Goal: Task Accomplishment & Management: Complete application form

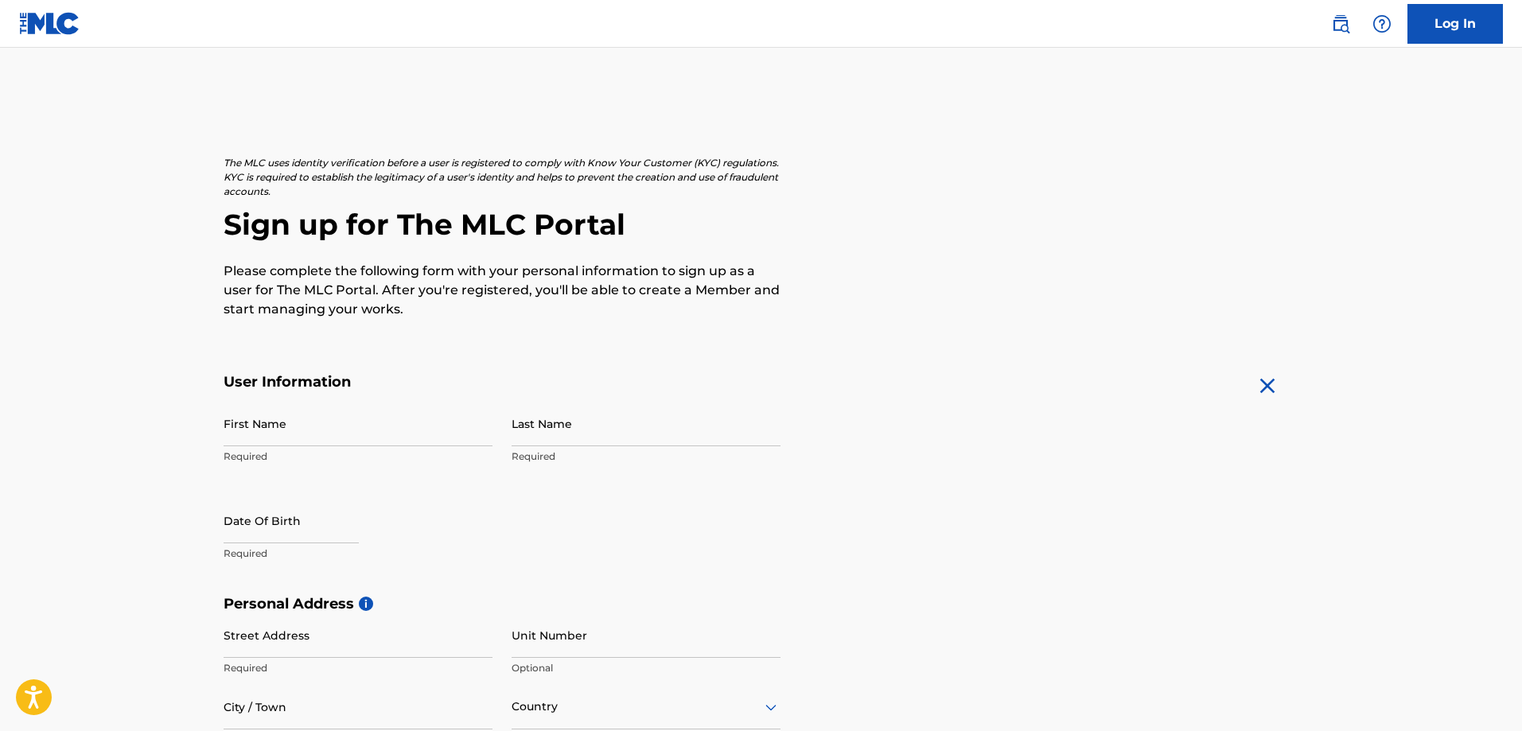
click at [282, 433] on input "First Name" at bounding box center [358, 423] width 269 height 45
type input "[PERSON_NAME]"
type input "21538 [GEOGRAPHIC_DATA]"
type input "San Antonio"
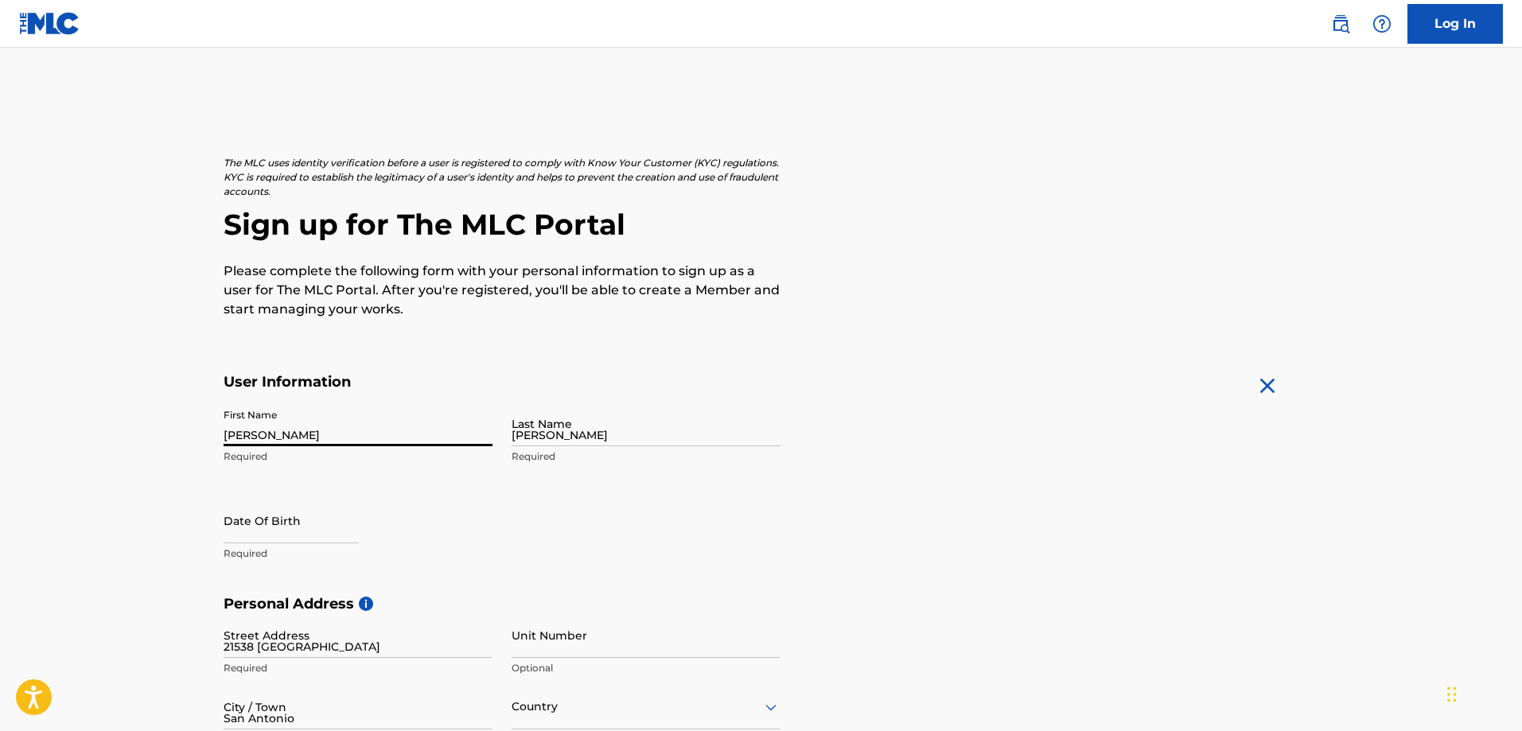
type input "[GEOGRAPHIC_DATA]"
type input "78259"
type input "210"
type input "3136464"
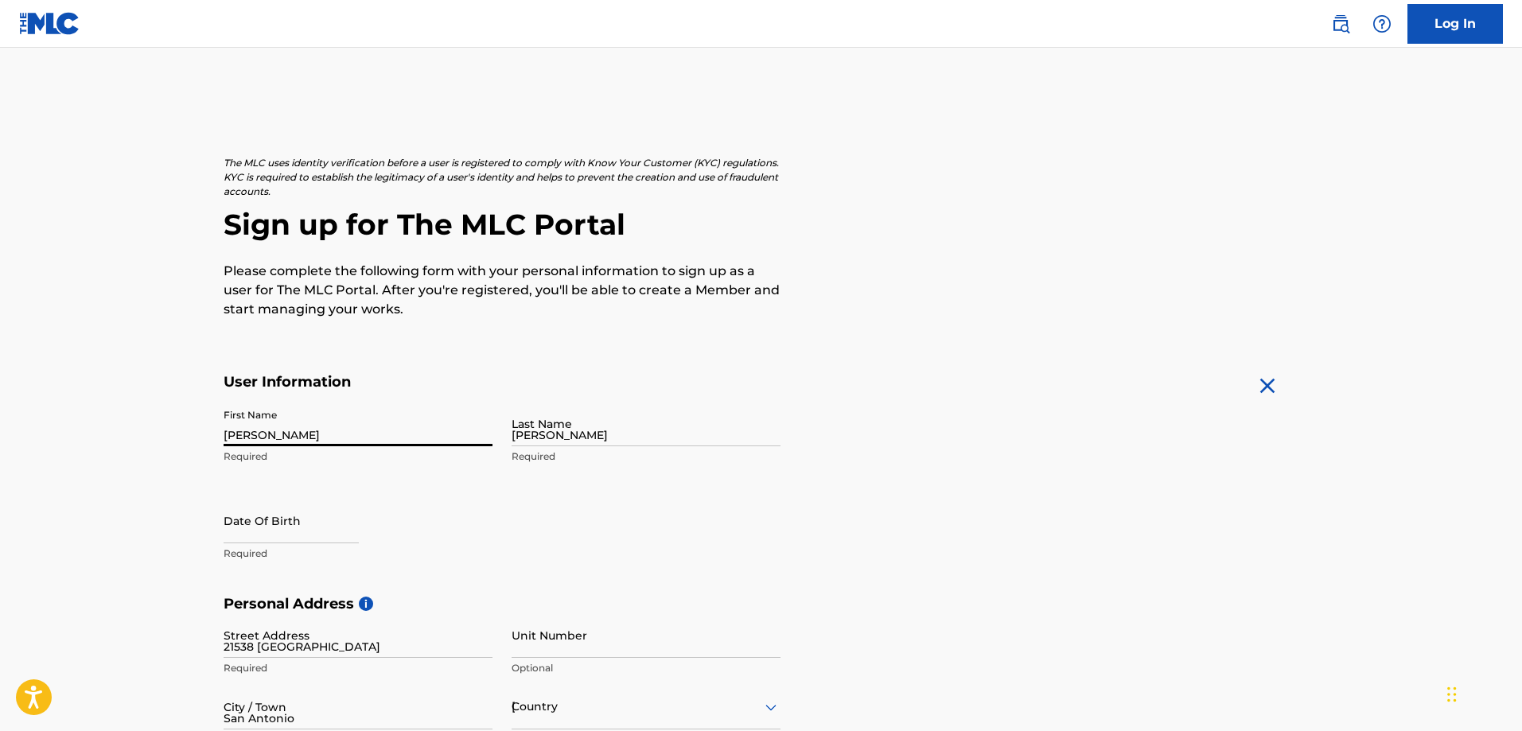
type input "[EMAIL_ADDRESS][DOMAIN_NAME]"
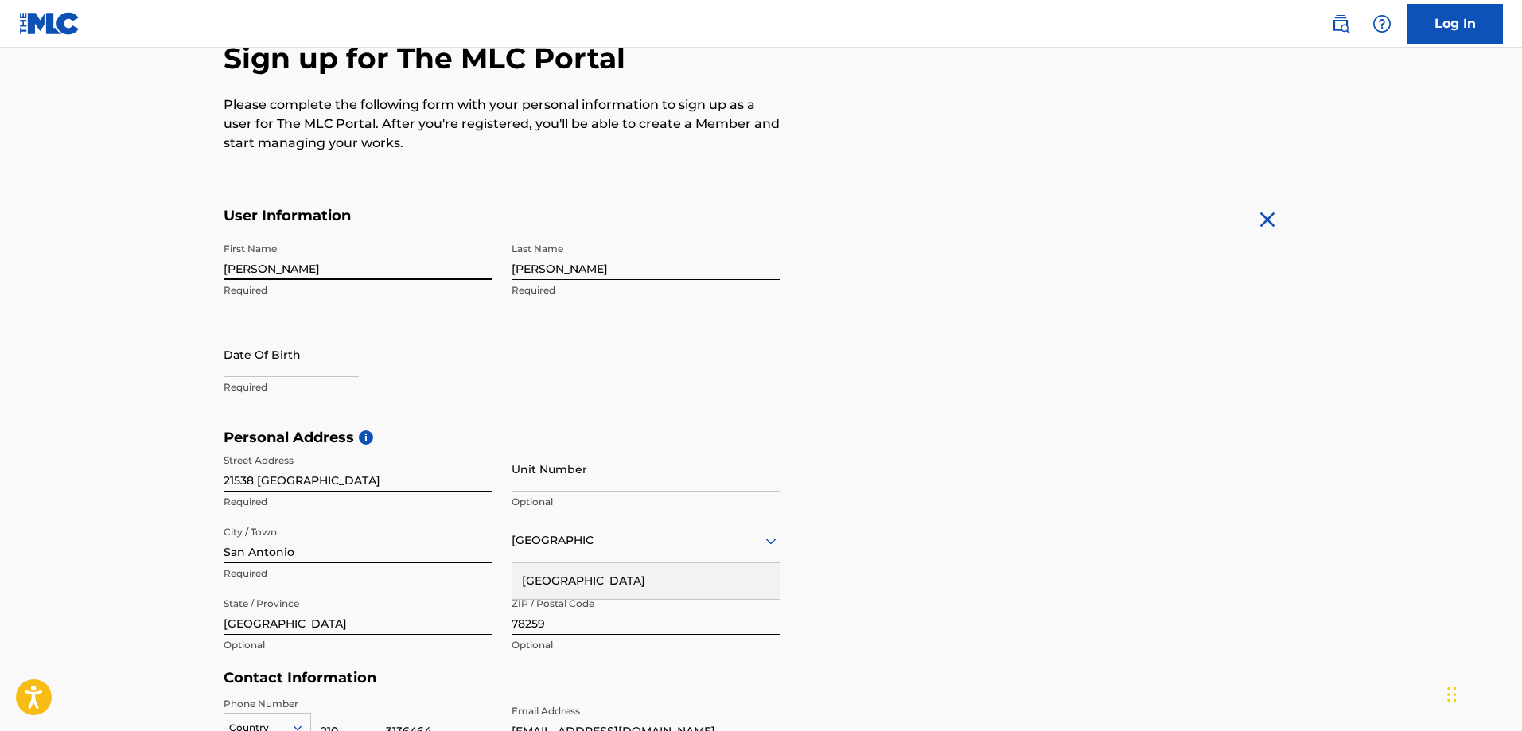
scroll to position [194, 0]
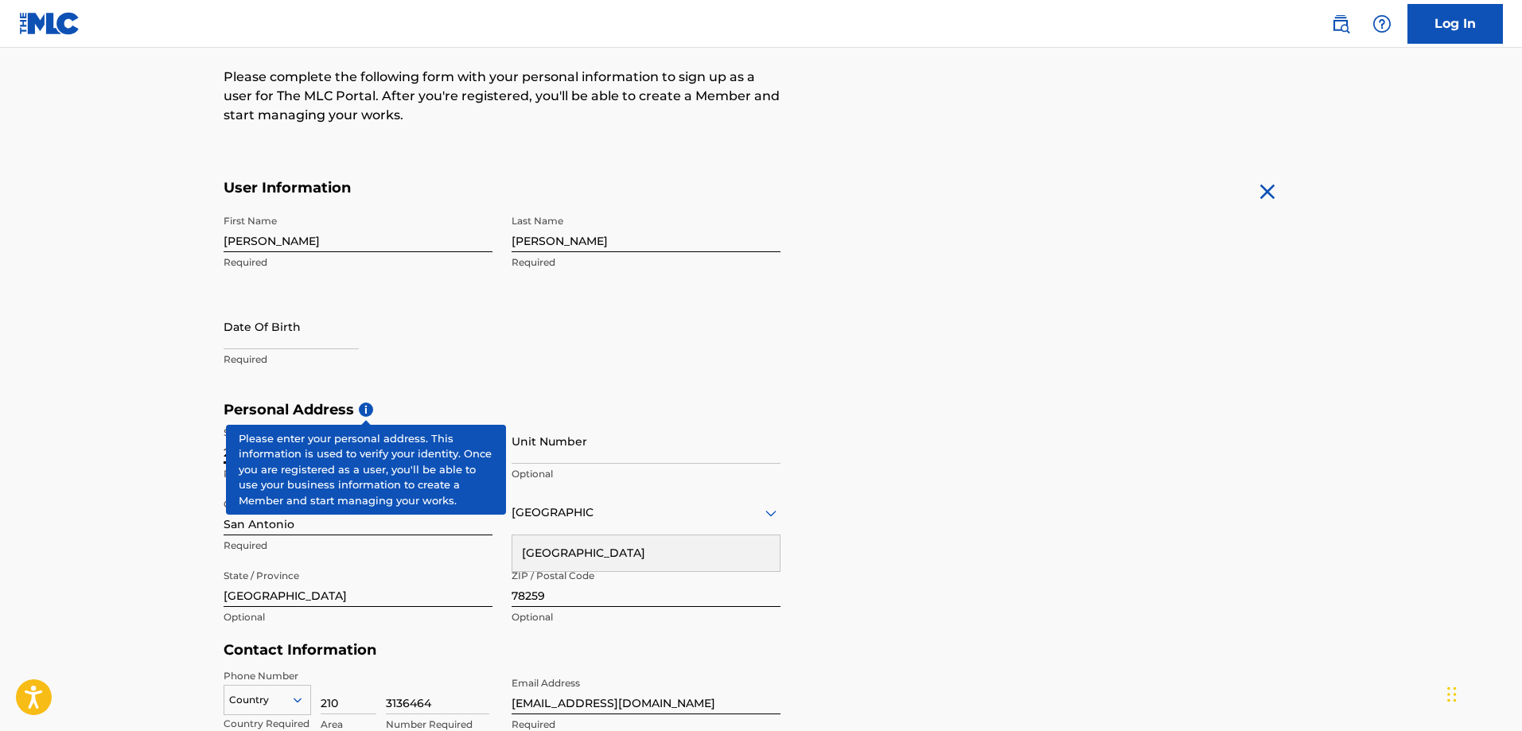
click at [333, 449] on input "21538 [GEOGRAPHIC_DATA]" at bounding box center [358, 440] width 269 height 45
type input "[STREET_ADDRESS]"
click at [452, 398] on div "First Name [PERSON_NAME] Required Last Name [PERSON_NAME] Required Date Of Birt…" at bounding box center [502, 304] width 557 height 194
click at [372, 412] on span "i" at bounding box center [366, 410] width 14 height 14
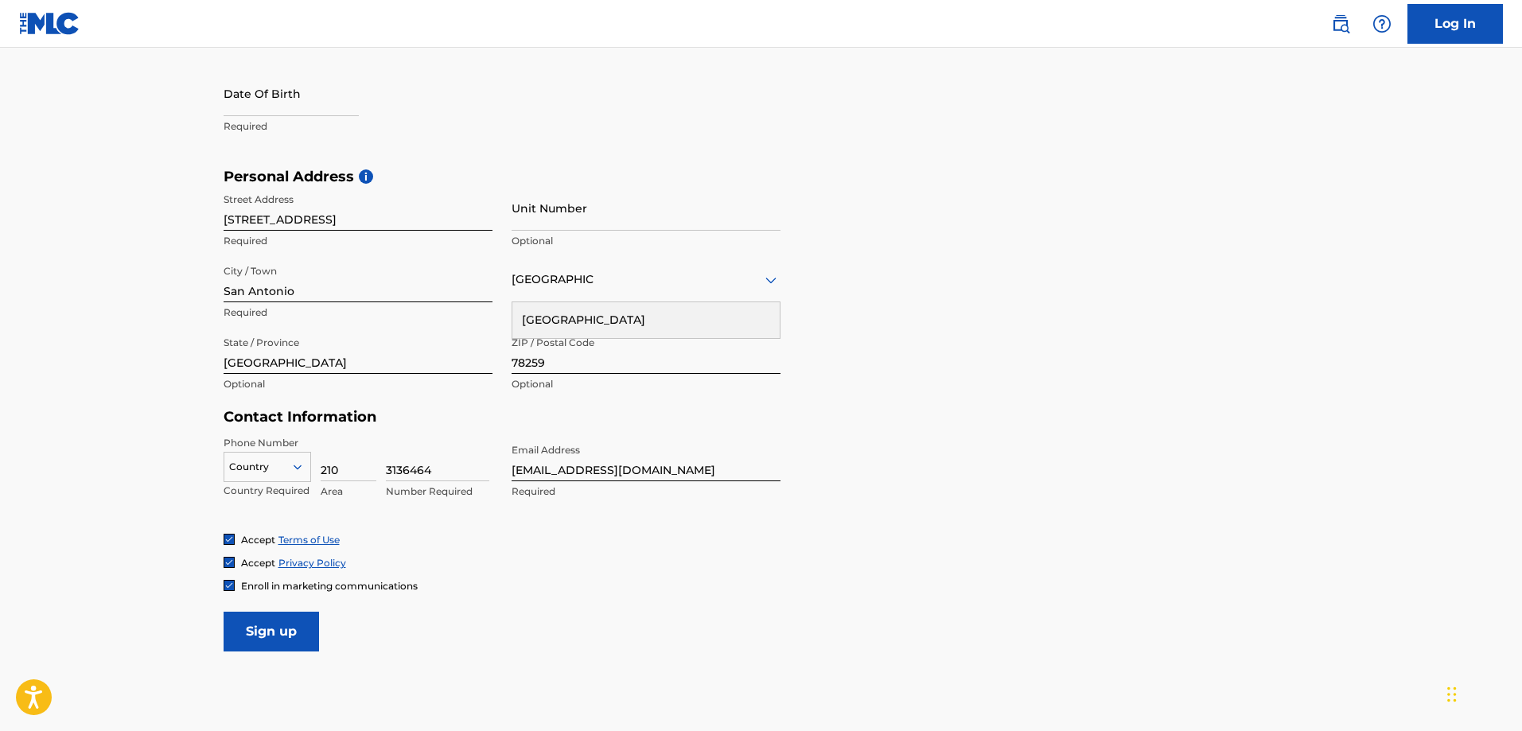
scroll to position [433, 0]
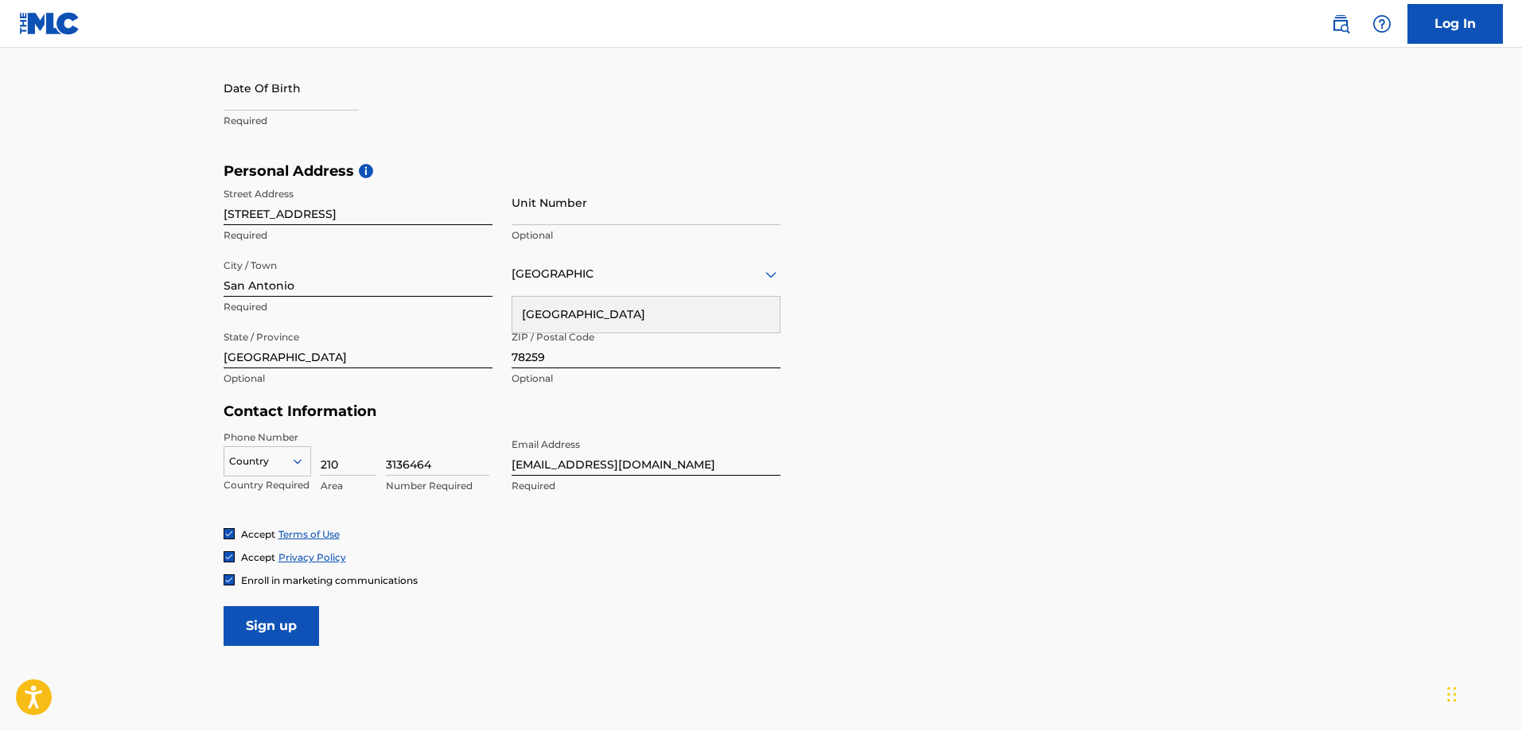
click at [545, 355] on input "78259" at bounding box center [646, 345] width 269 height 45
type input "78245"
click at [449, 464] on input "3136464" at bounding box center [437, 452] width 103 height 45
type input "3"
click at [338, 464] on input "210" at bounding box center [349, 452] width 56 height 45
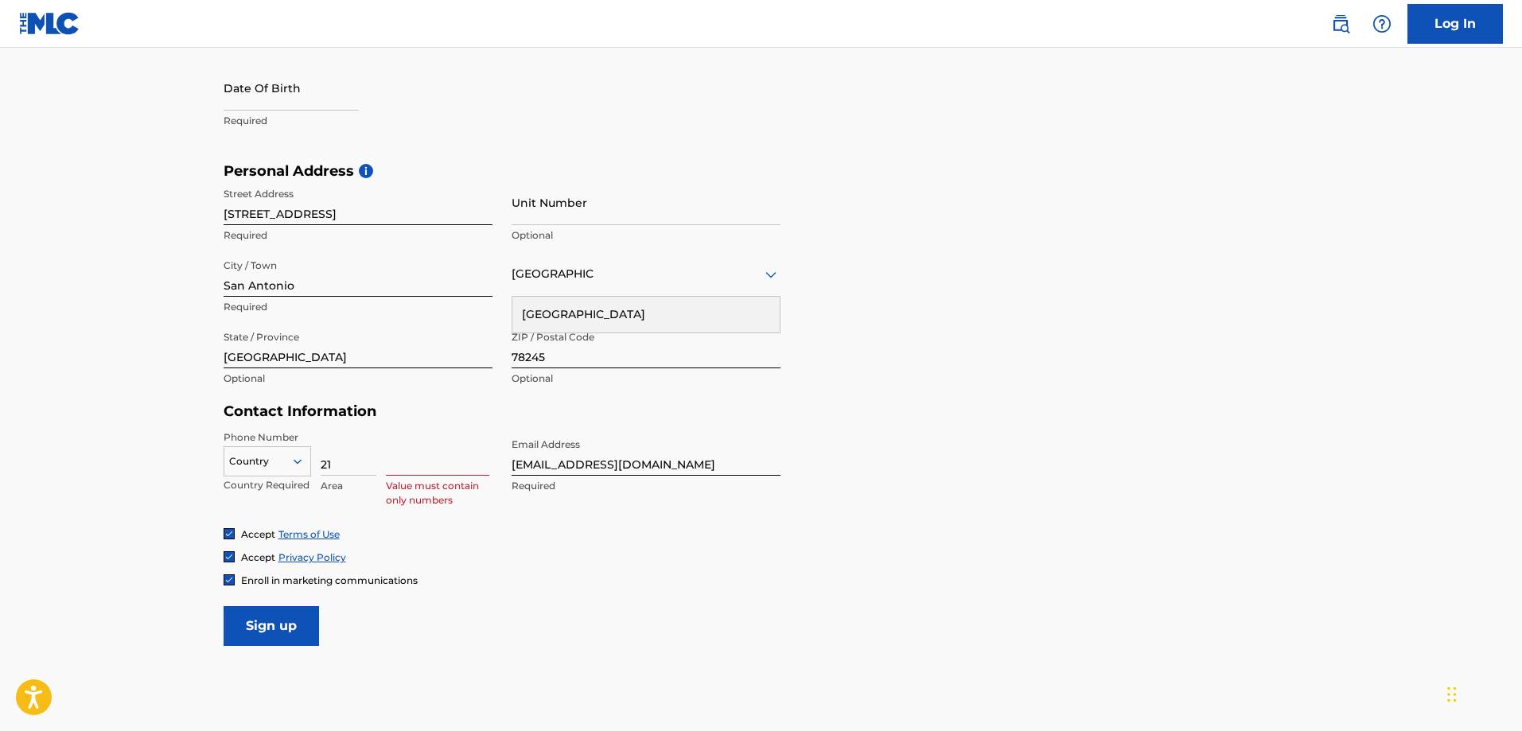
type input "2"
type input "726"
click at [395, 468] on input at bounding box center [437, 452] width 103 height 45
type input "8882305"
click at [665, 466] on input "[EMAIL_ADDRESS][DOMAIN_NAME]" at bounding box center [646, 452] width 269 height 45
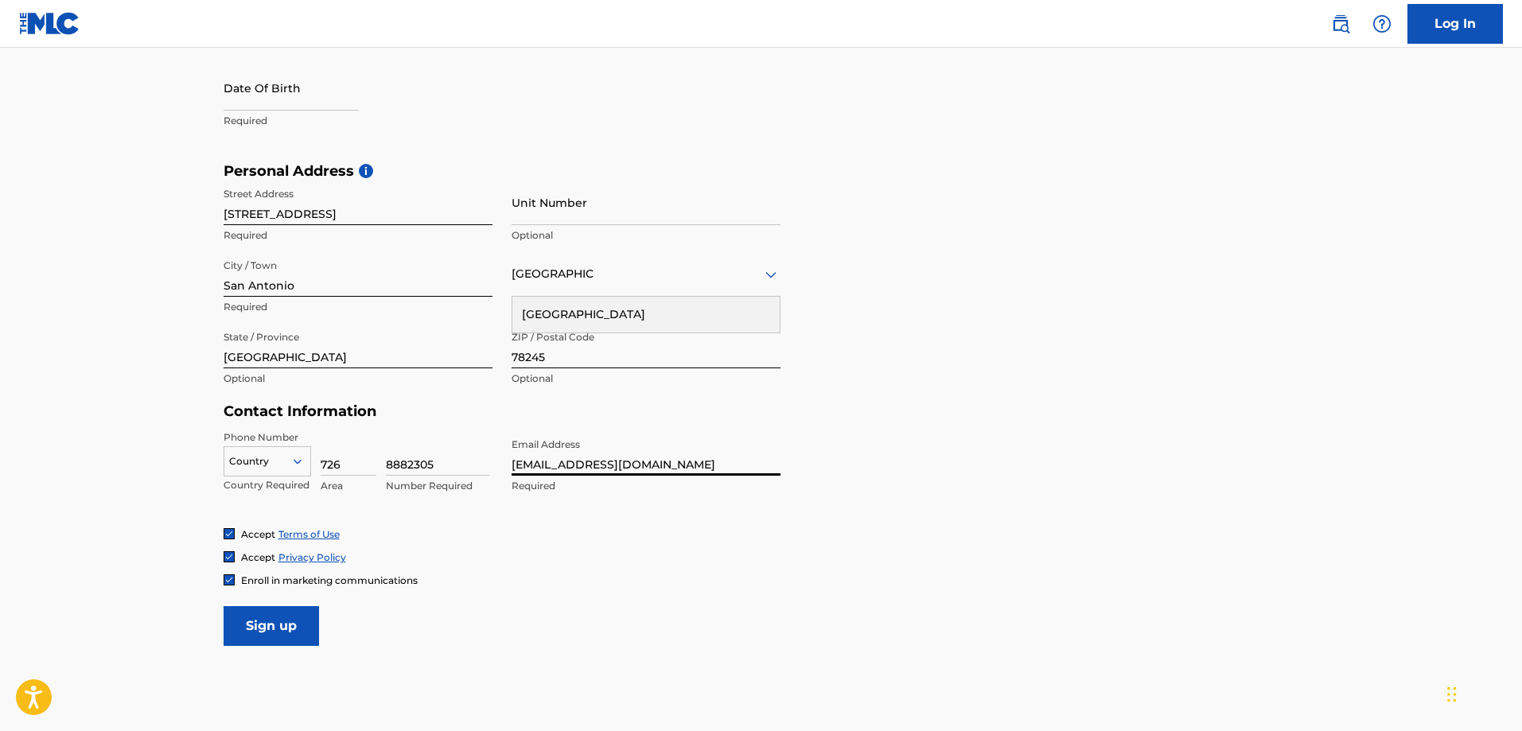
type input "[EMAIL_ADDRESS][DOMAIN_NAME]"
click at [1464, 33] on link "Log In" at bounding box center [1454, 24] width 95 height 40
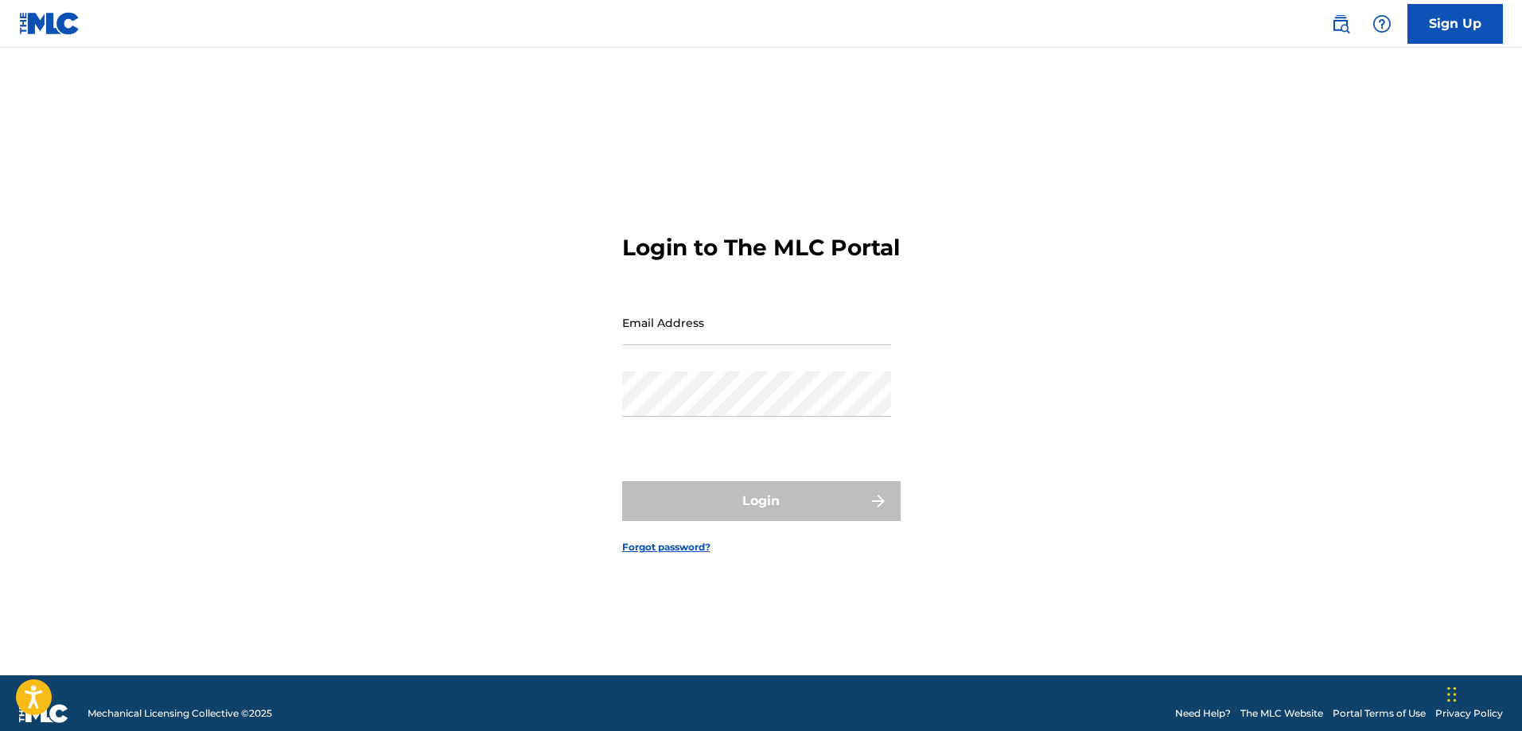
click at [722, 345] on input "Email Address" at bounding box center [756, 322] width 269 height 45
type input "[EMAIL_ADDRESS][DOMAIN_NAME]"
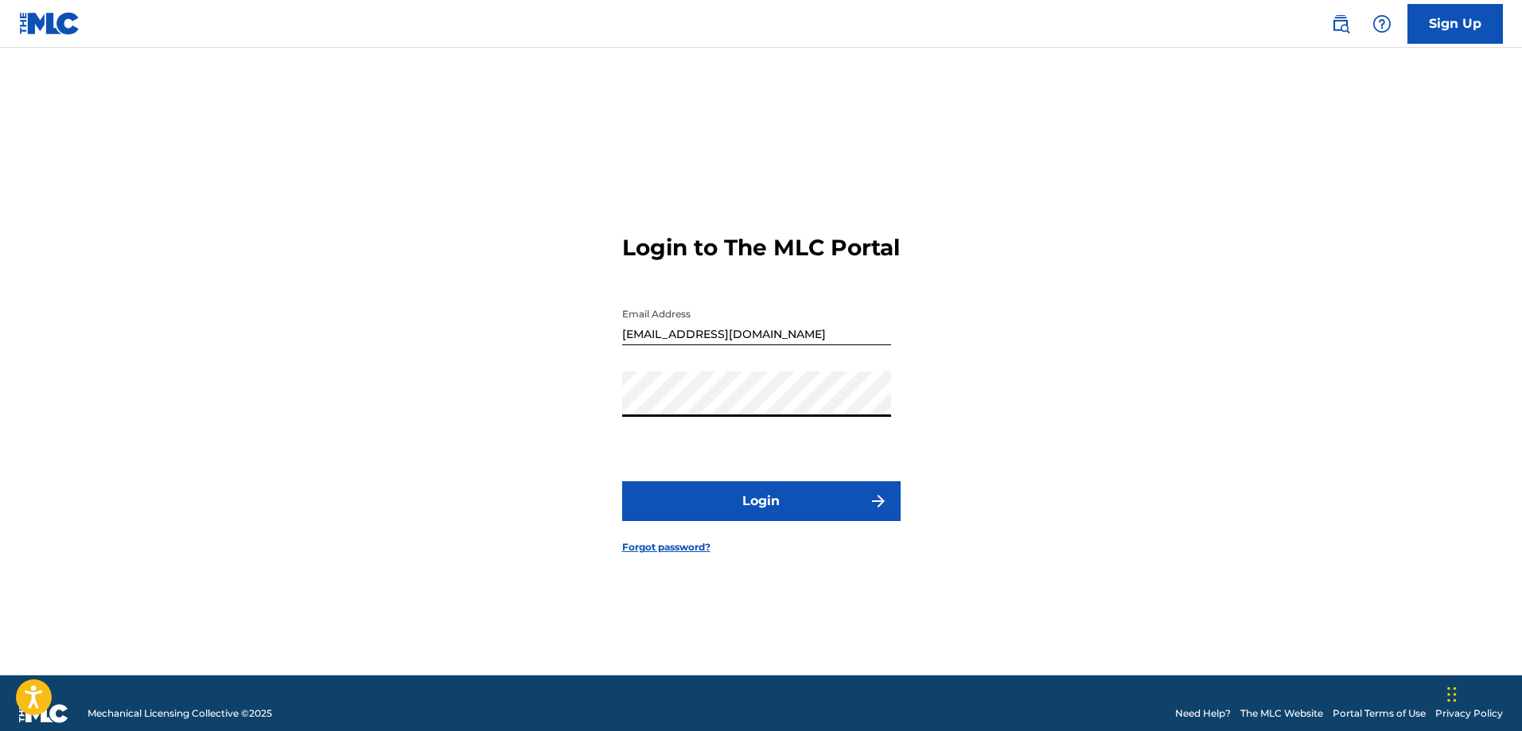
click at [753, 505] on button "Login" at bounding box center [761, 501] width 278 height 40
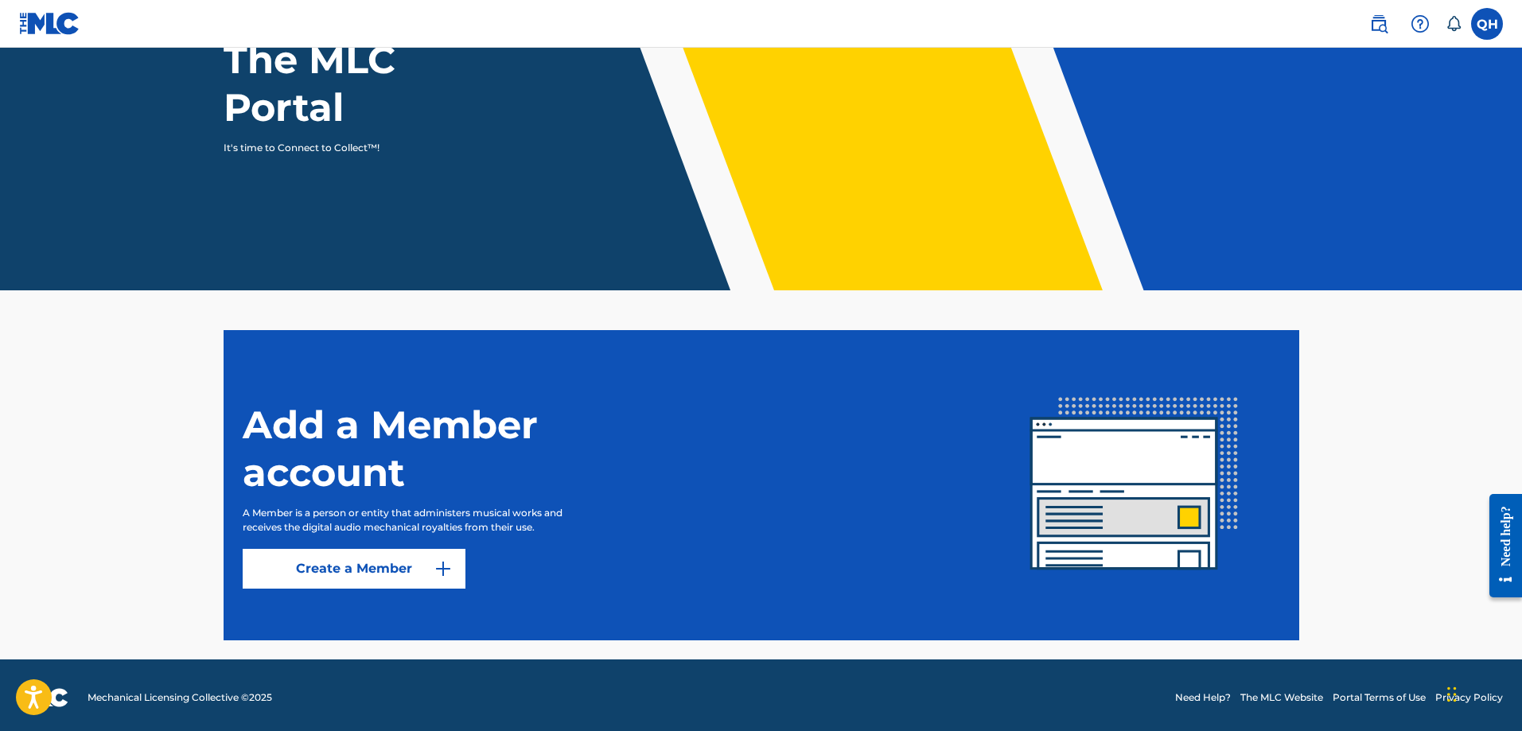
scroll to position [181, 0]
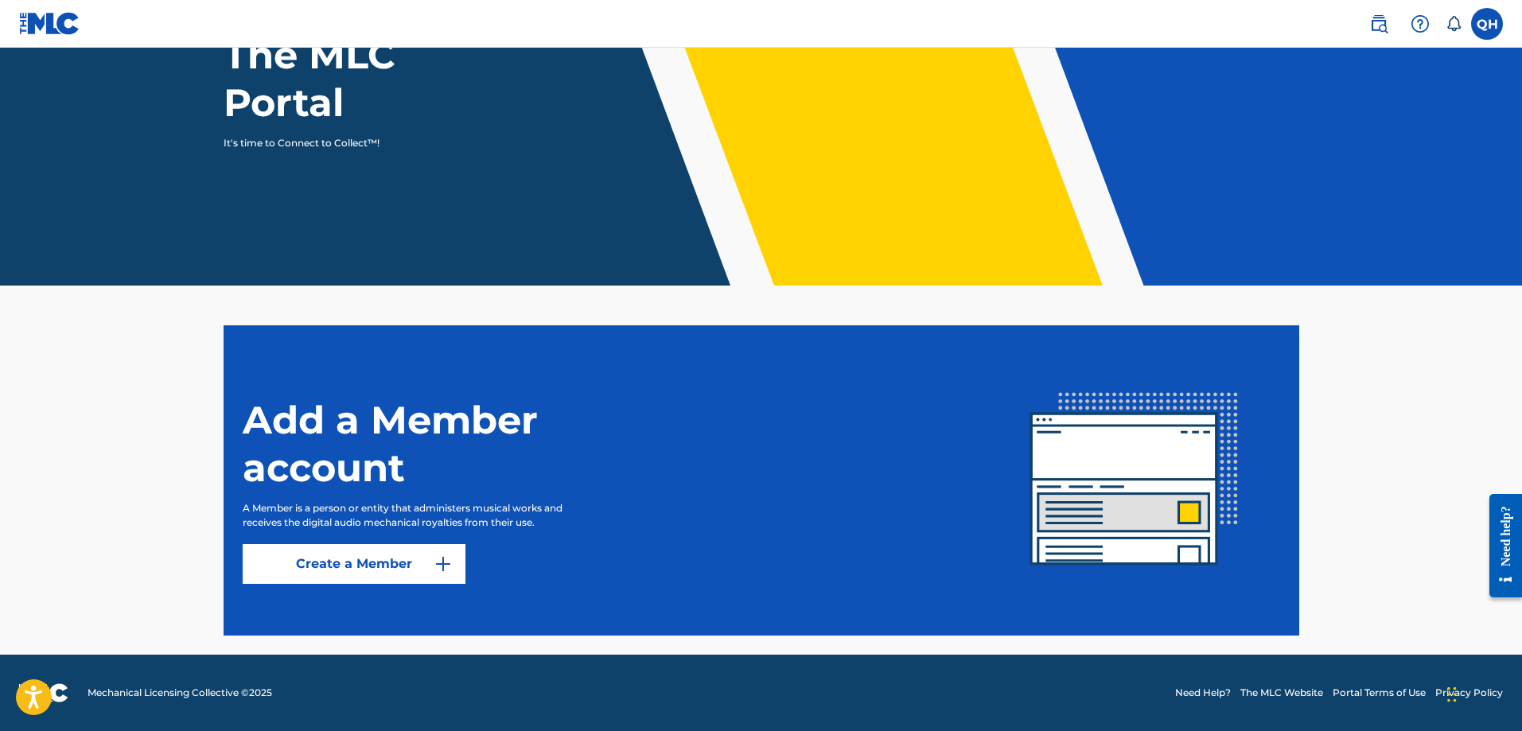
click at [393, 553] on link "Create a Member" at bounding box center [354, 564] width 223 height 40
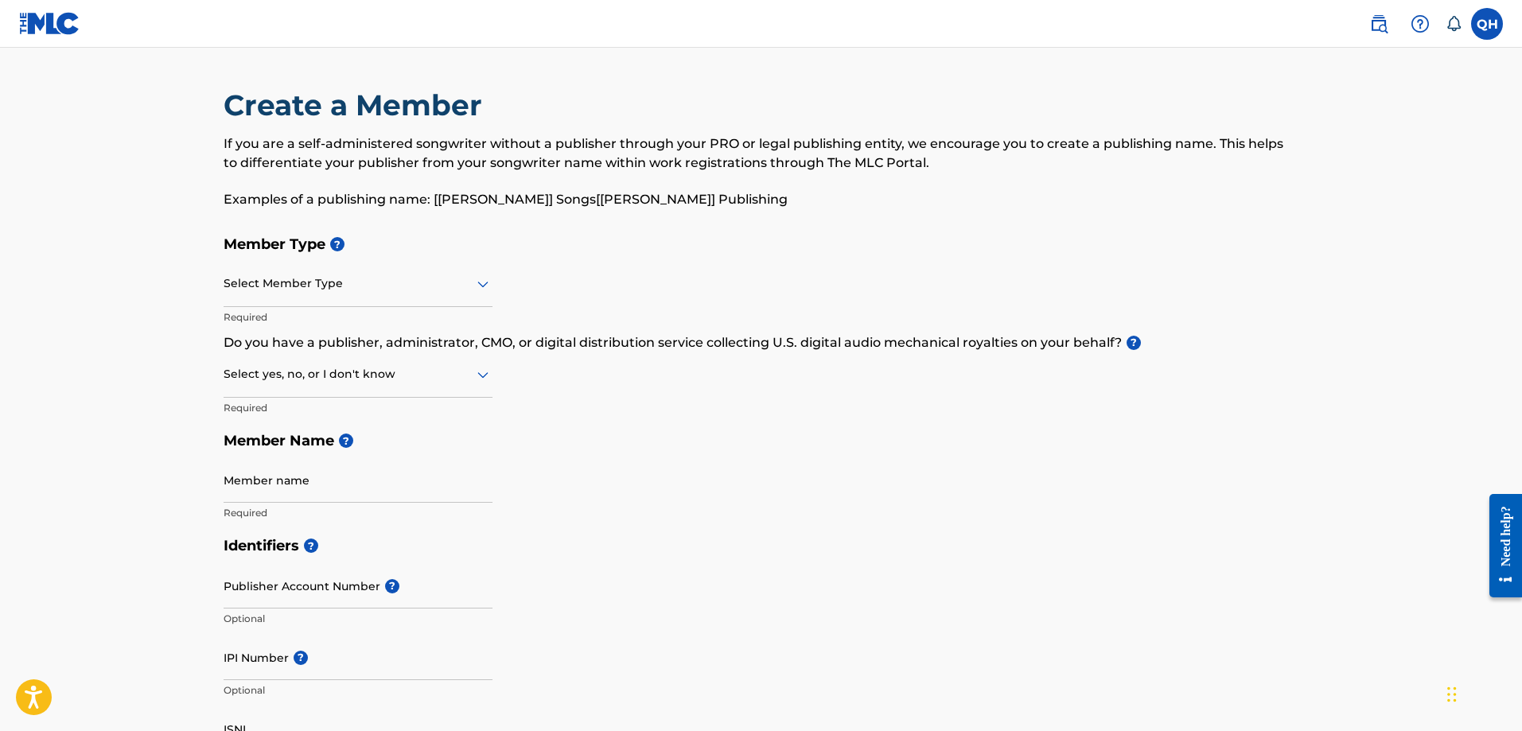
click at [482, 285] on icon at bounding box center [482, 285] width 11 height 6
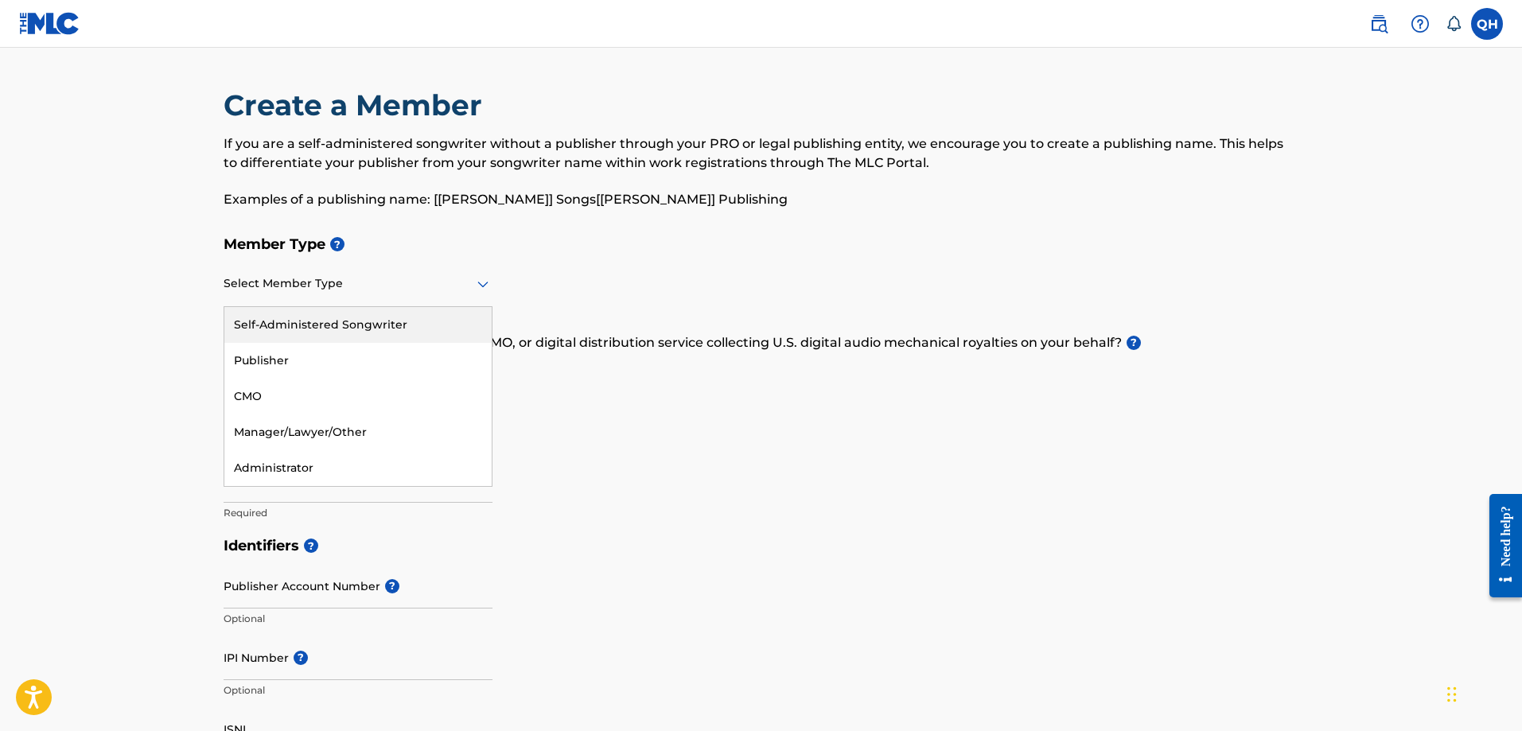
click at [372, 323] on div "Self-Administered Songwriter" at bounding box center [357, 325] width 267 height 36
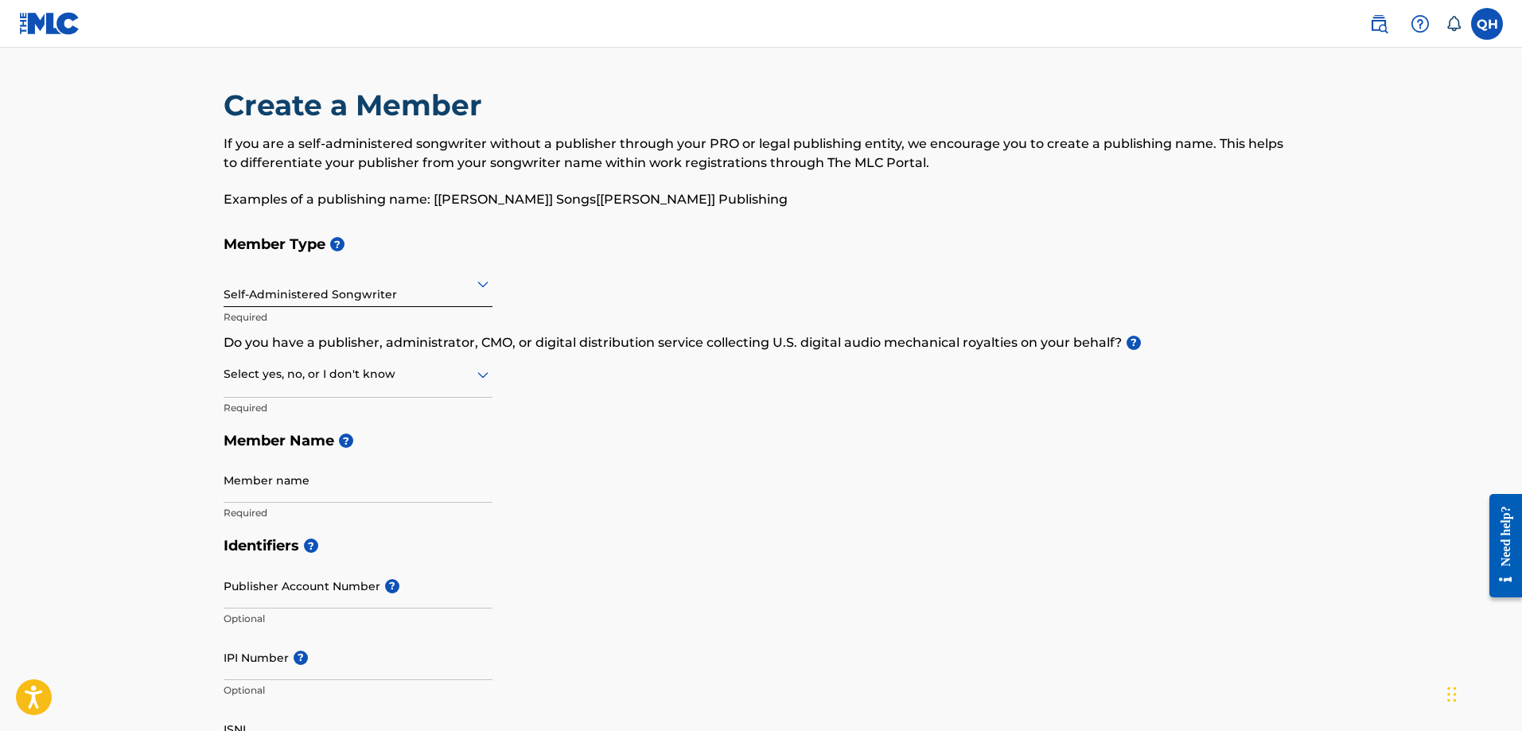
click at [485, 378] on icon at bounding box center [482, 374] width 19 height 19
click at [321, 420] on div "Yes" at bounding box center [357, 416] width 267 height 36
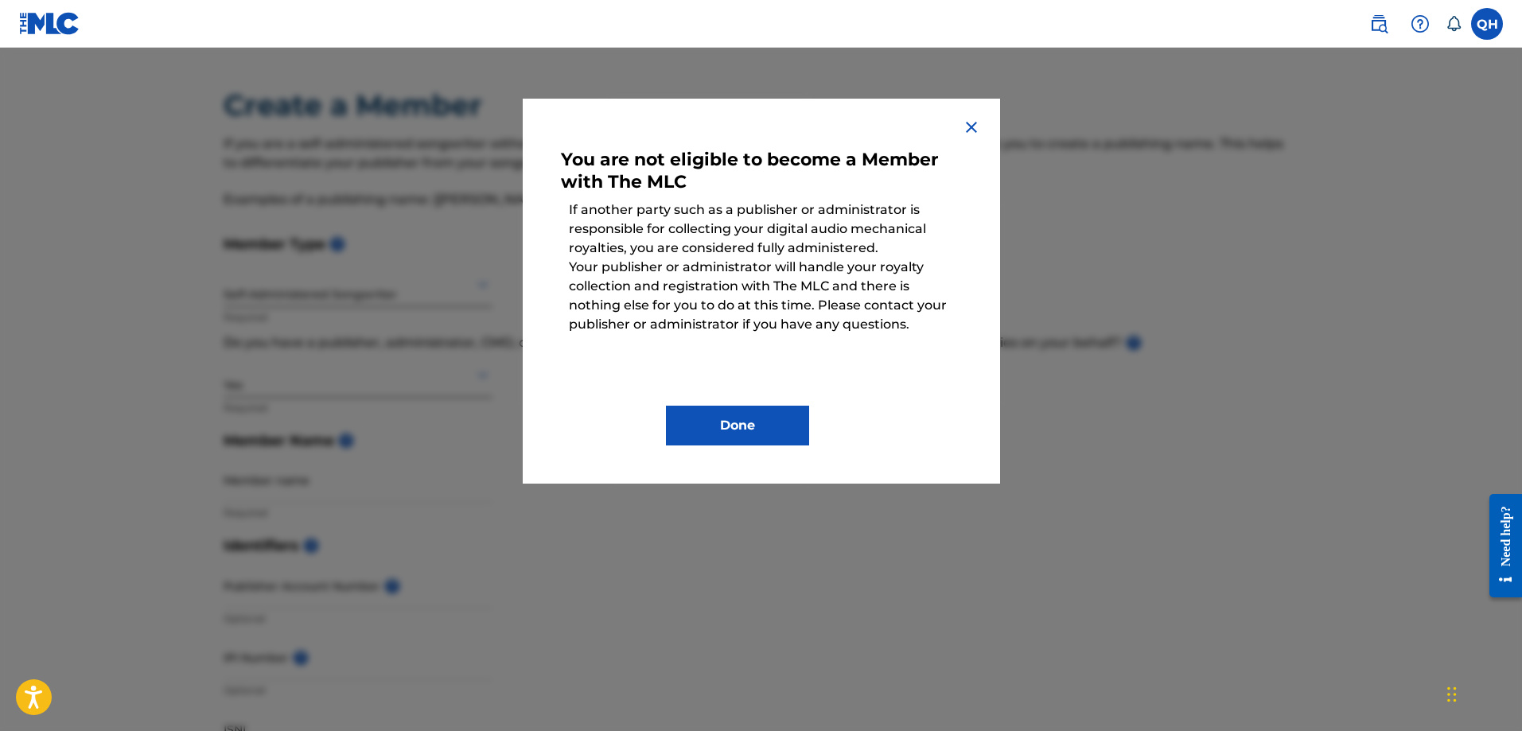
click at [975, 128] on img at bounding box center [971, 127] width 19 height 19
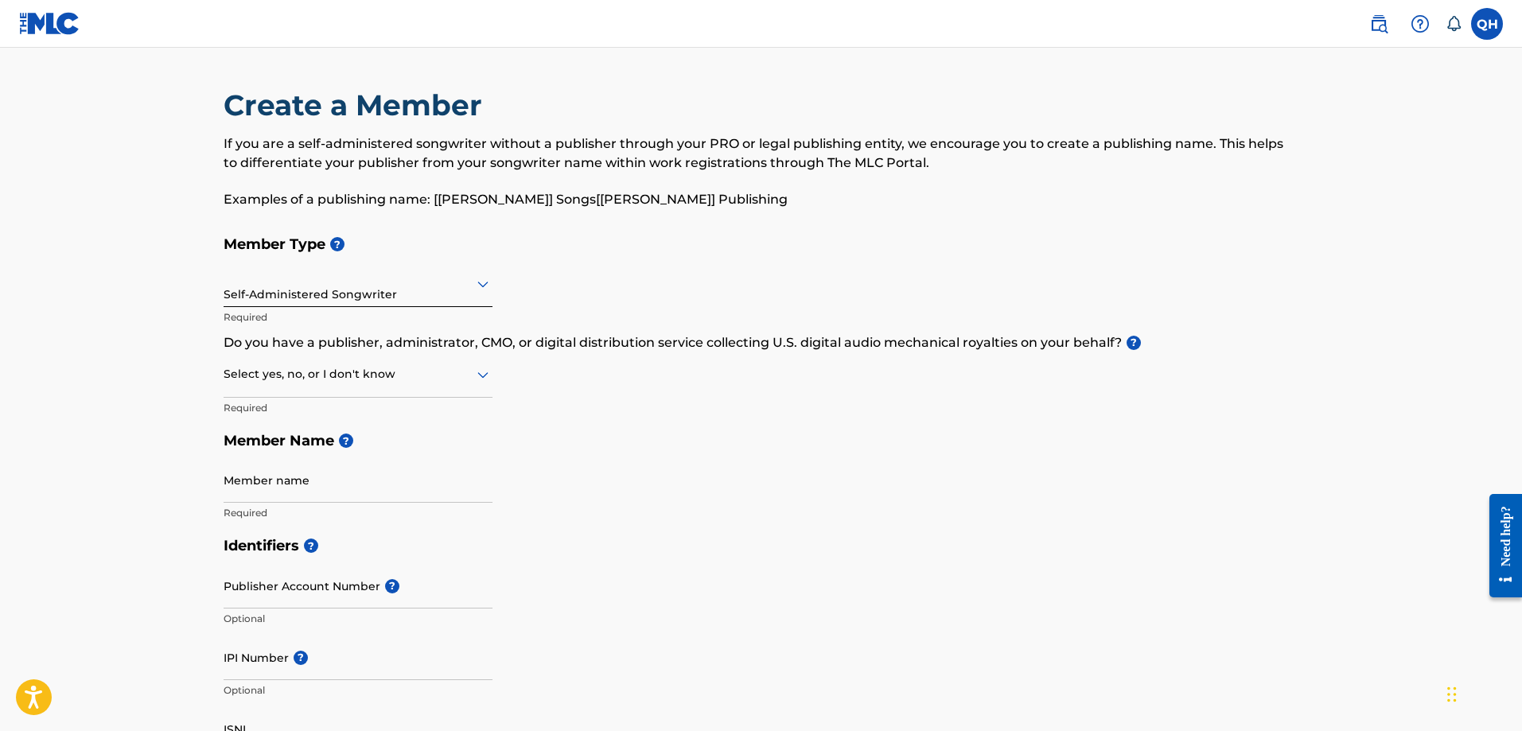
click at [481, 374] on icon at bounding box center [482, 375] width 11 height 6
click at [264, 446] on div "No" at bounding box center [357, 452] width 267 height 36
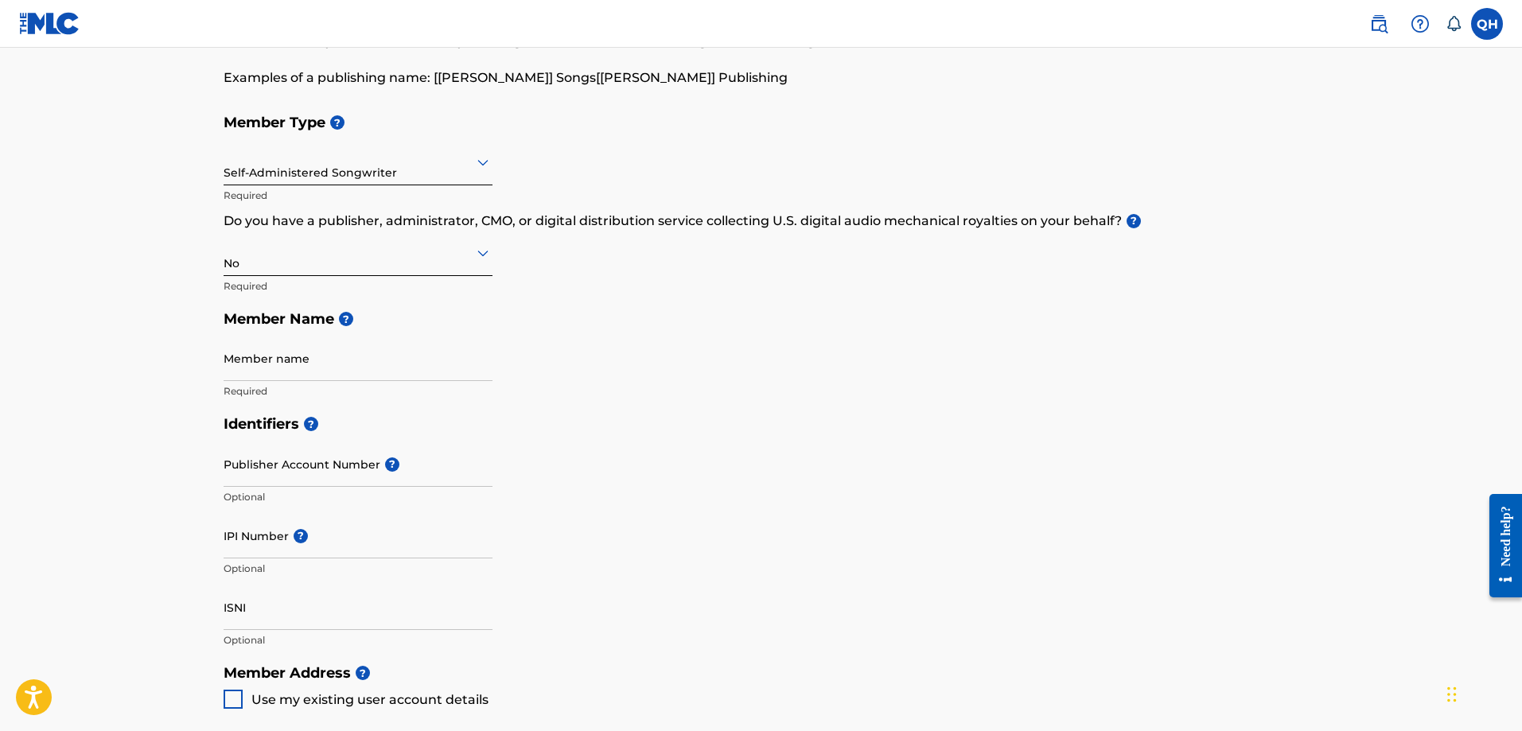
scroll to position [159, 0]
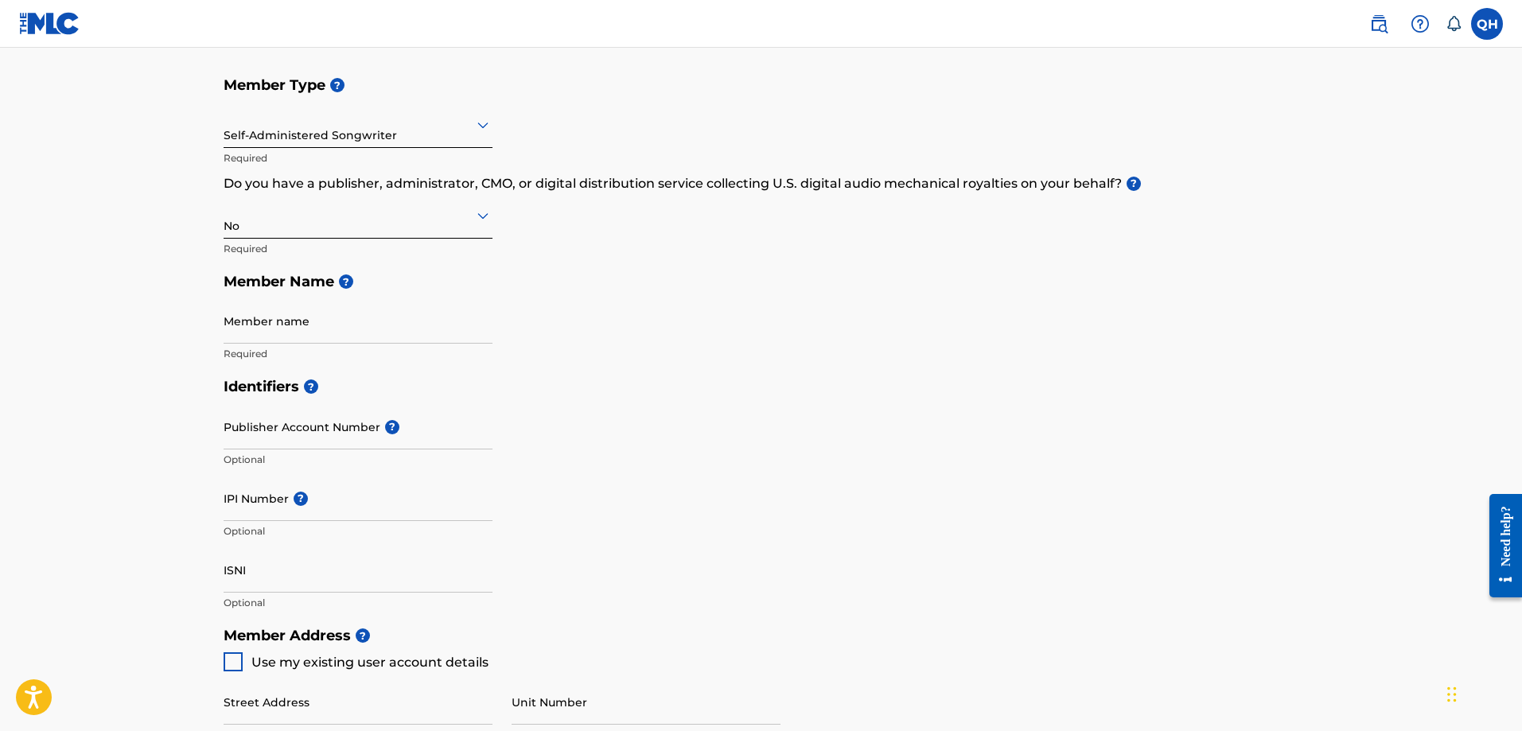
click at [265, 338] on input "Member name" at bounding box center [358, 320] width 269 height 45
type input "[PERSON_NAME]"
type input "21538 [GEOGRAPHIC_DATA]"
click at [482, 124] on icon at bounding box center [482, 124] width 19 height 19
click at [601, 273] on h5 "Member Name ?" at bounding box center [762, 282] width 1076 height 34
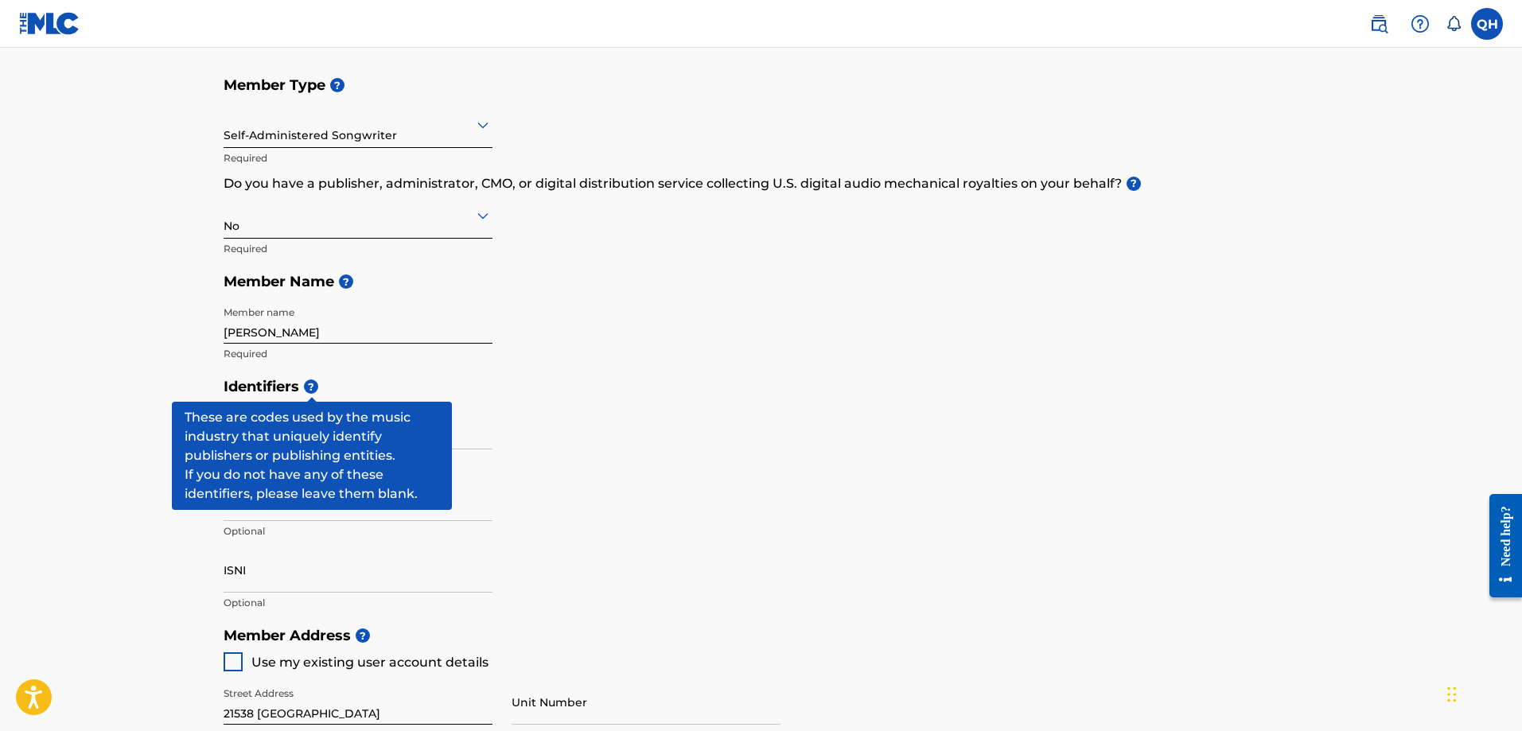
click at [311, 384] on span "?" at bounding box center [311, 386] width 14 height 14
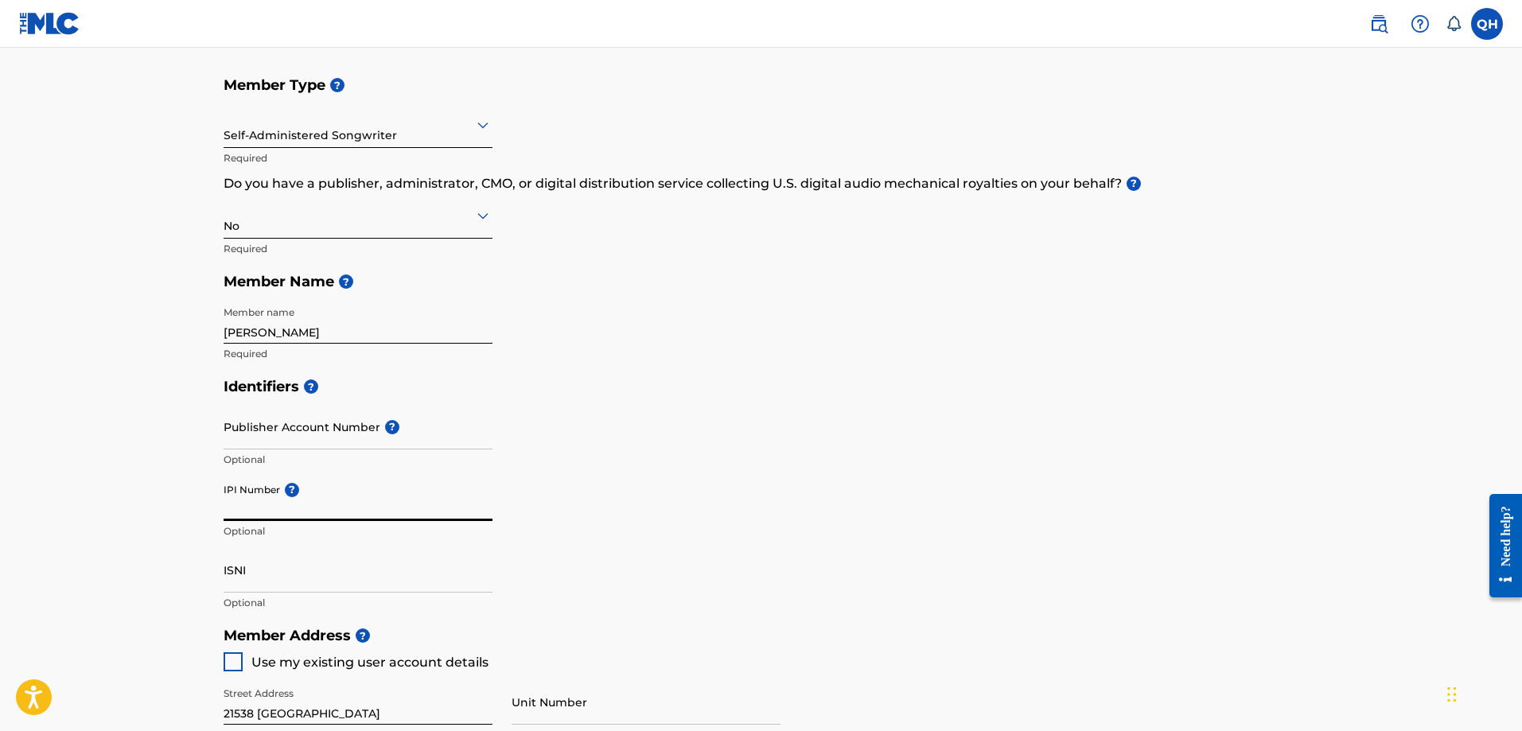
click at [251, 513] on input "IPI Number ?" at bounding box center [358, 498] width 269 height 45
paste input "1081842069"
type input "1081842069"
click at [287, 435] on input "Publisher Account Number ?" at bounding box center [358, 426] width 269 height 45
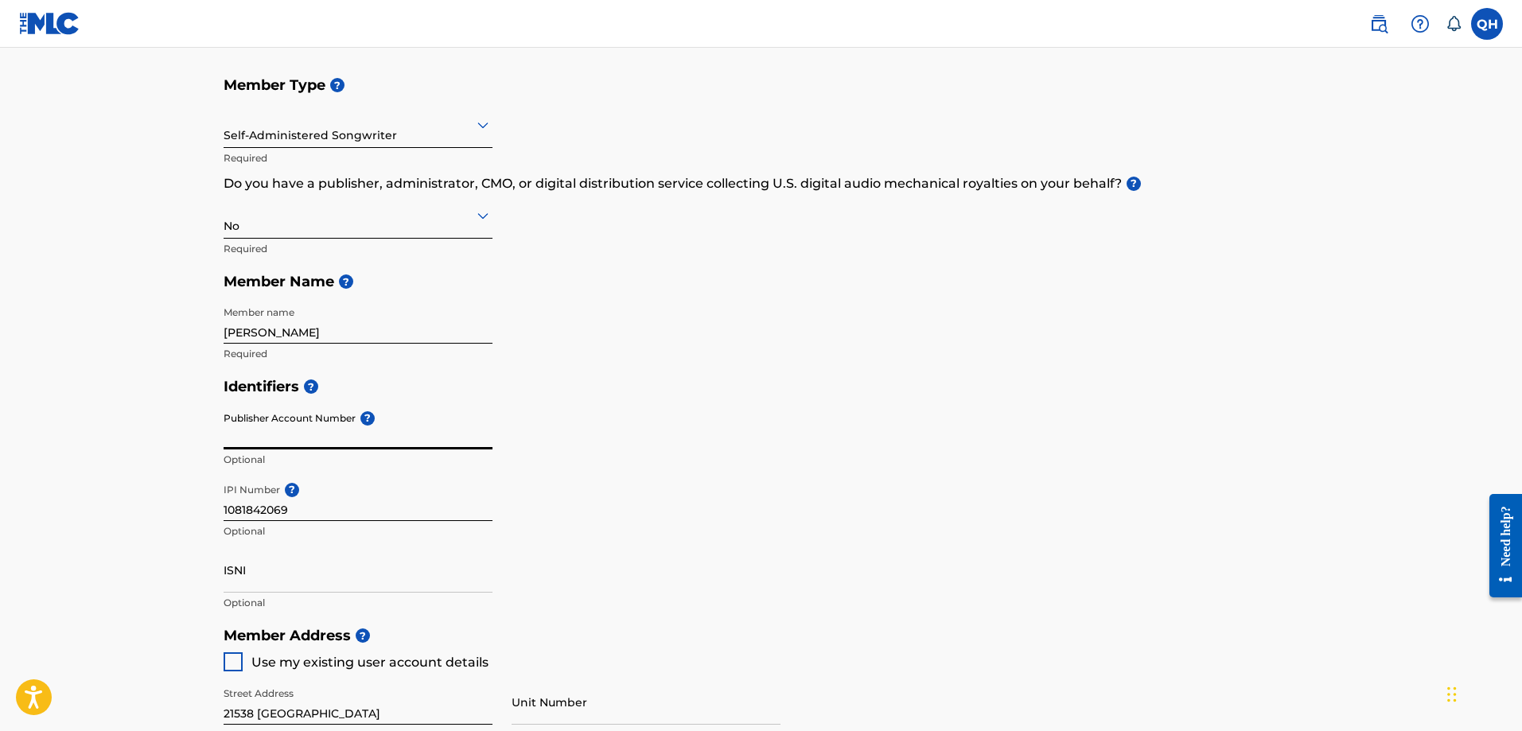
paste input "5846004"
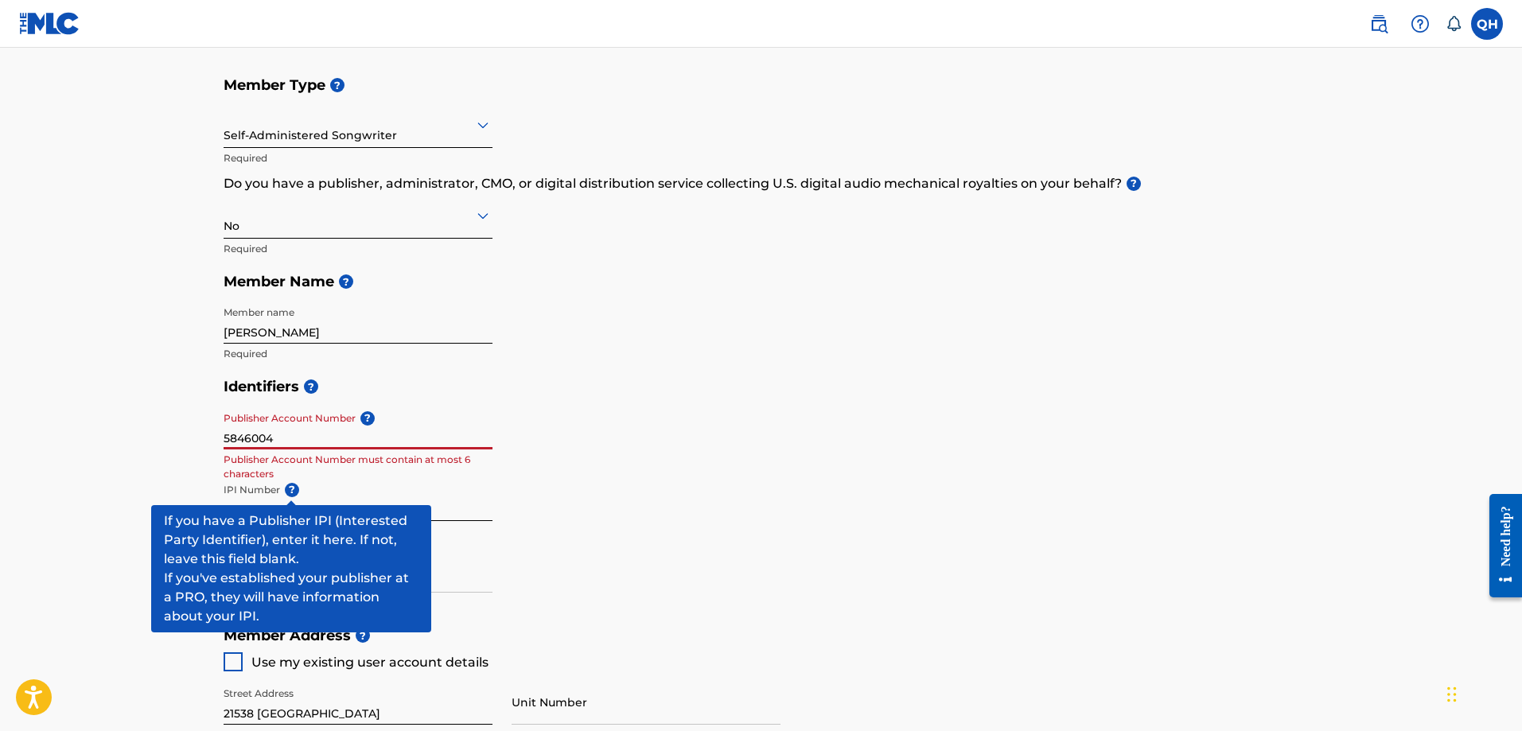
click at [337, 515] on input "1081842069" at bounding box center [358, 498] width 269 height 45
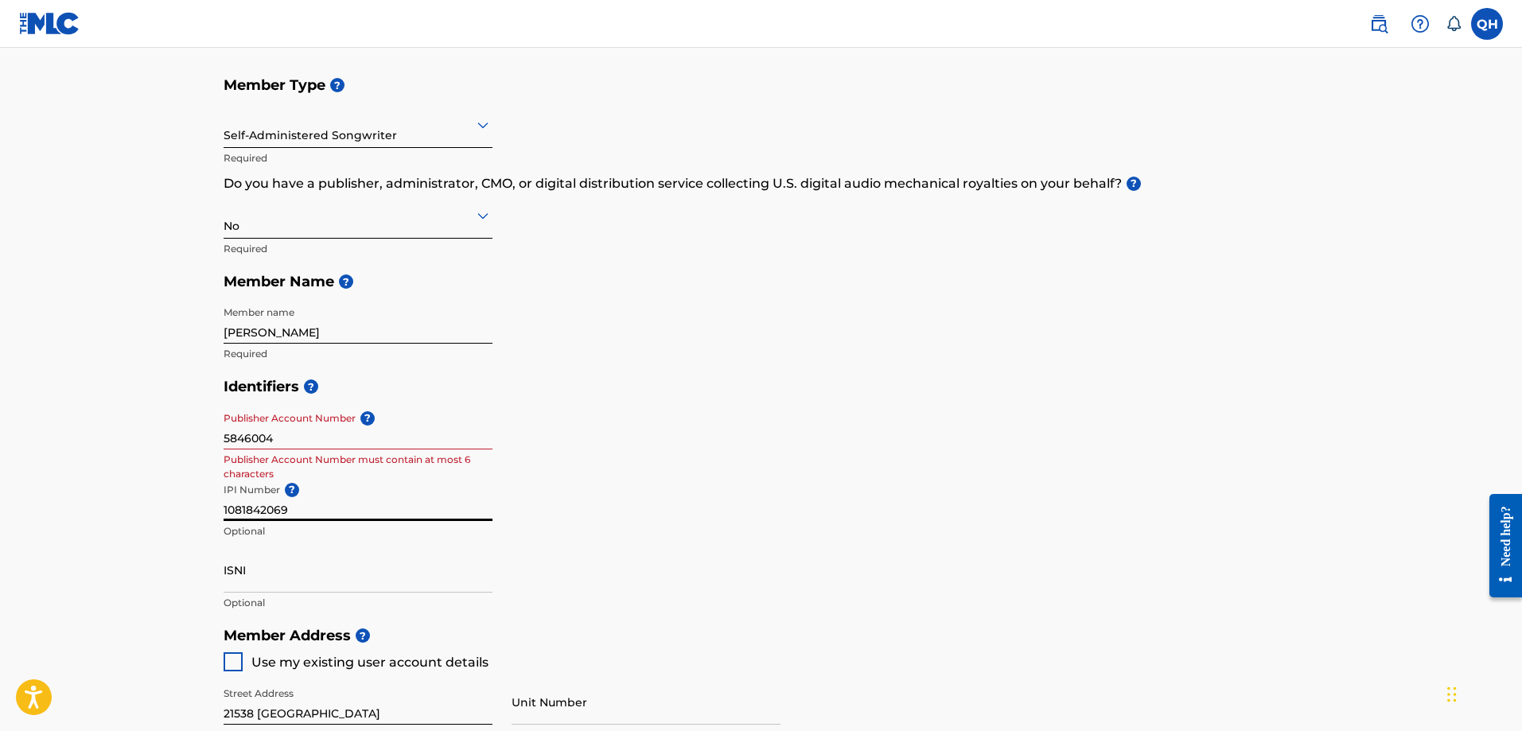
click at [295, 448] on input "5846004" at bounding box center [358, 426] width 269 height 45
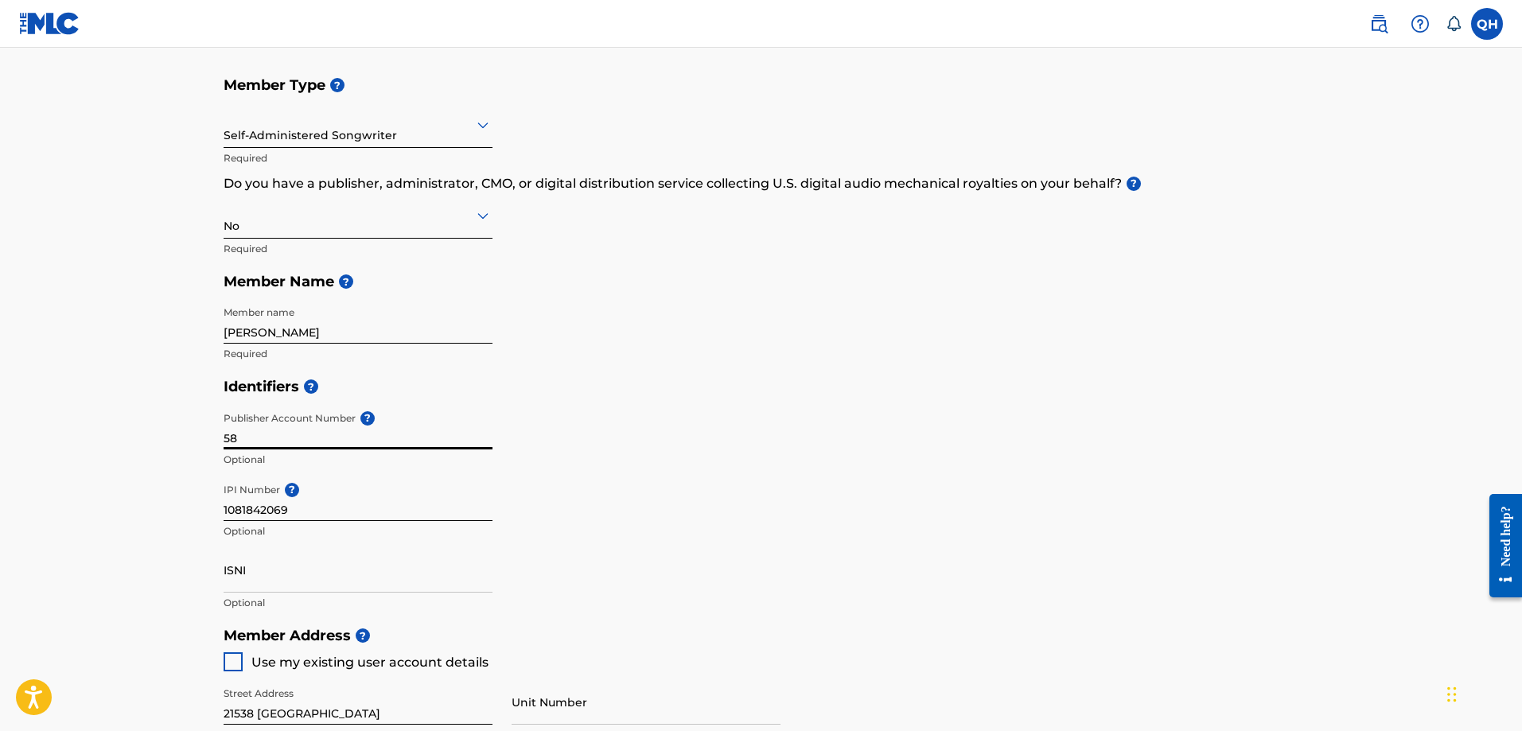
type input "5"
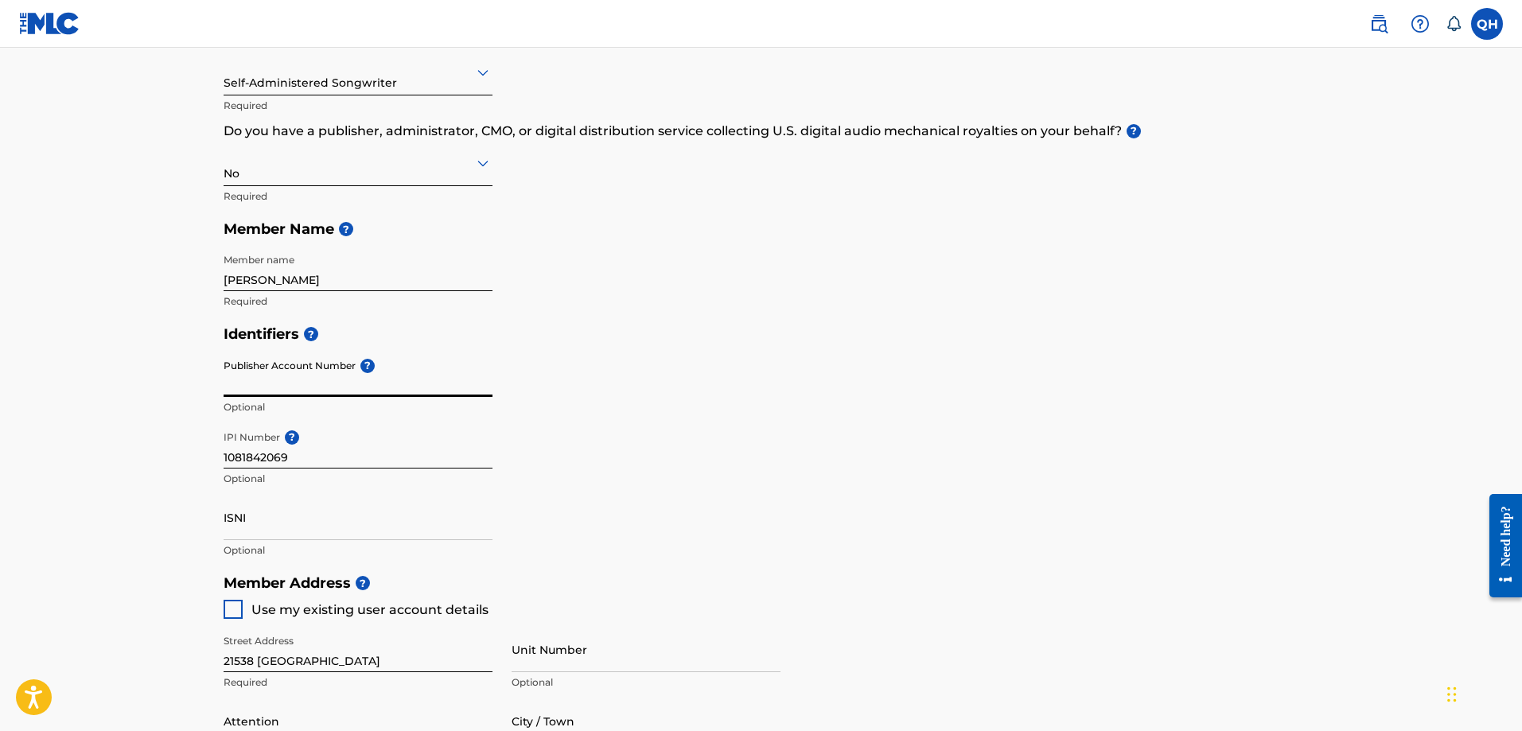
scroll to position [318, 0]
